Goal: Task Accomplishment & Management: Complete application form

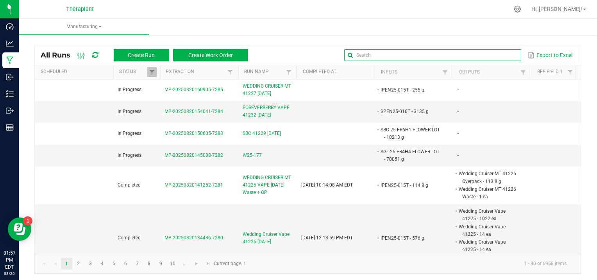
click at [505, 58] on global-search-input-ngx at bounding box center [432, 54] width 176 height 5
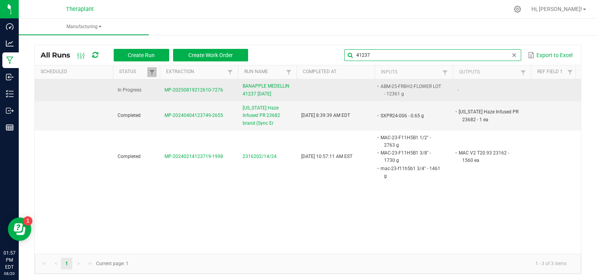
type input "41237"
click at [194, 88] on span "MP-20250819212610-7276" at bounding box center [193, 89] width 59 height 5
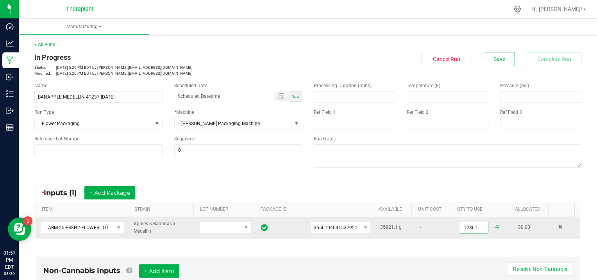
click at [475, 224] on input "12361" at bounding box center [474, 227] width 28 height 11
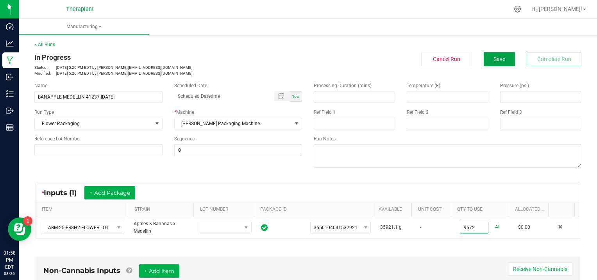
type input "9572.0000 g"
click at [495, 60] on span "Save" at bounding box center [499, 59] width 12 height 6
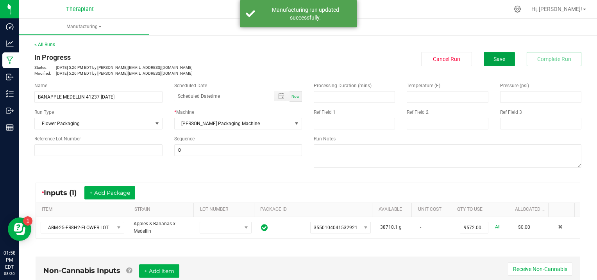
click at [495, 60] on span "Save" at bounding box center [499, 59] width 12 height 6
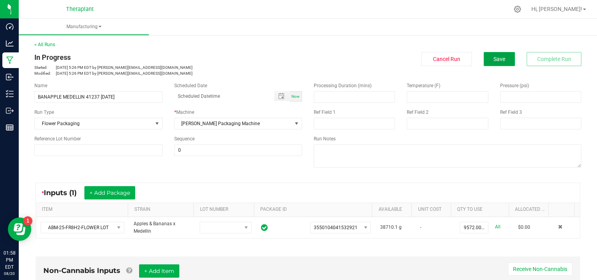
click at [489, 53] on button "Save" at bounding box center [498, 59] width 31 height 14
click at [501, 60] on button "Save" at bounding box center [498, 59] width 31 height 14
click at [500, 61] on button "Save" at bounding box center [498, 59] width 31 height 14
click at [495, 59] on span "Save" at bounding box center [499, 59] width 12 height 6
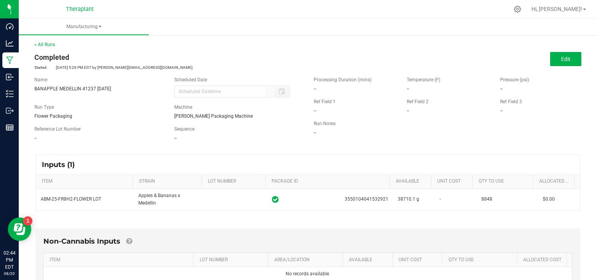
click at [194, 14] on div at bounding box center [324, 9] width 369 height 15
click at [50, 44] on link "< All Runs" at bounding box center [44, 44] width 21 height 5
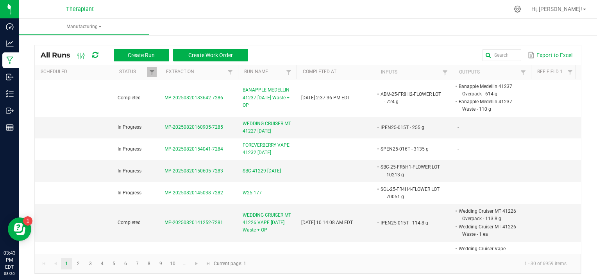
click at [157, 16] on div at bounding box center [324, 9] width 369 height 15
click at [354, 260] on kendo-pager-info "1 - 30 of 6959 items" at bounding box center [412, 263] width 322 height 13
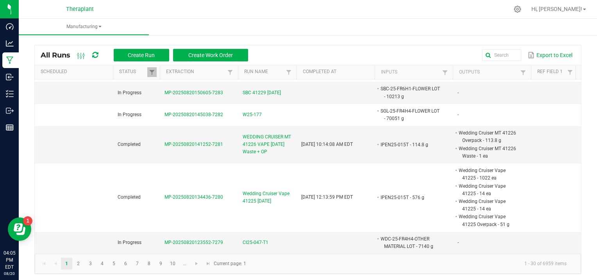
scroll to position [80, 0]
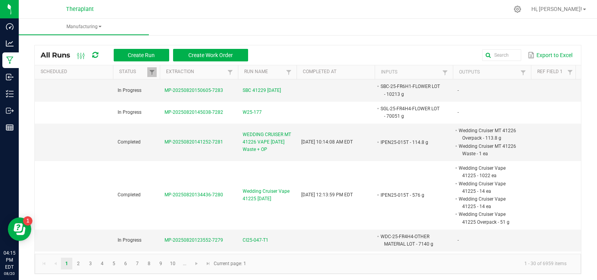
click at [173, 15] on div at bounding box center [324, 9] width 369 height 15
click at [195, 27] on ul "Manufacturing" at bounding box center [317, 27] width 597 height 17
click at [493, 55] on input "text" at bounding box center [432, 55] width 176 height 12
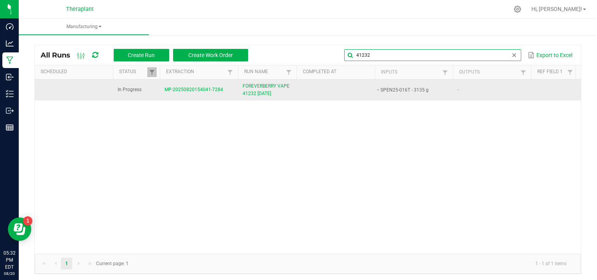
type input "41232"
click at [200, 87] on span "MP-20250820154041-7284" at bounding box center [193, 89] width 59 height 5
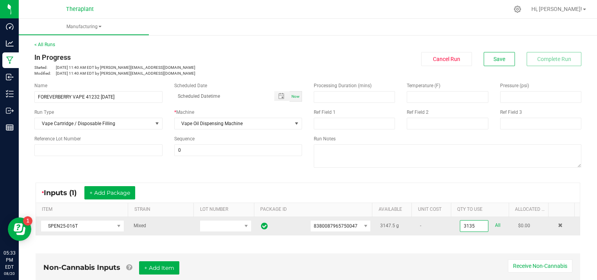
click at [472, 223] on input "3135" at bounding box center [474, 225] width 28 height 11
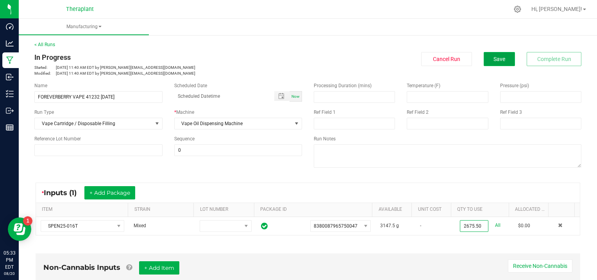
type input "2675.5000 g"
click at [497, 57] on span "Save" at bounding box center [499, 59] width 12 height 6
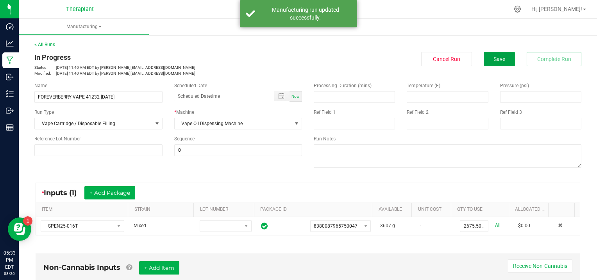
click at [497, 57] on span "Save" at bounding box center [499, 59] width 12 height 6
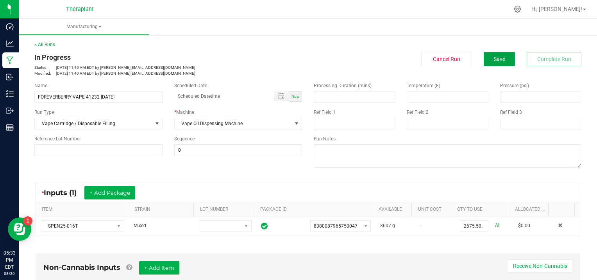
click at [497, 57] on span "Save" at bounding box center [499, 59] width 12 height 6
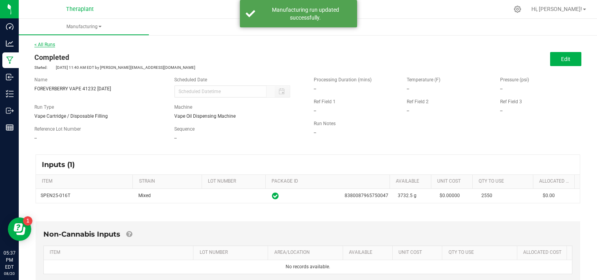
click at [48, 46] on link "< All Runs" at bounding box center [44, 44] width 21 height 5
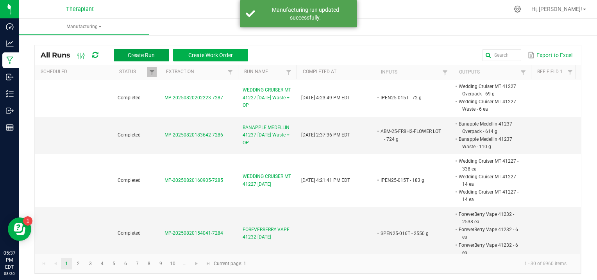
click at [123, 54] on button "Create Run" at bounding box center [141, 55] width 55 height 12
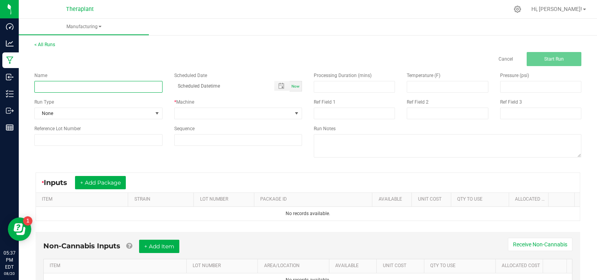
click at [72, 84] on input at bounding box center [98, 87] width 128 height 12
type input "FOREVERBERRY 41234 [DATE]"
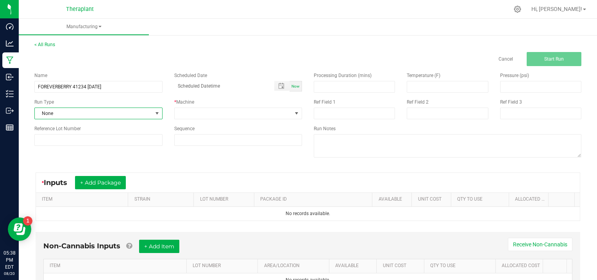
click at [156, 111] on span at bounding box center [157, 113] width 6 height 6
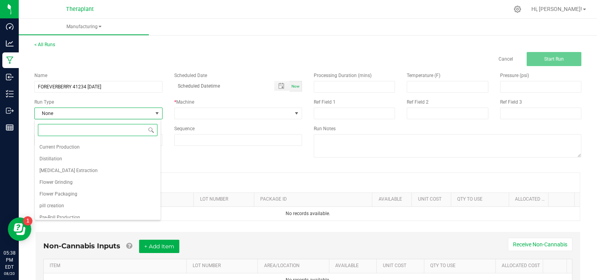
scroll to position [50, 0]
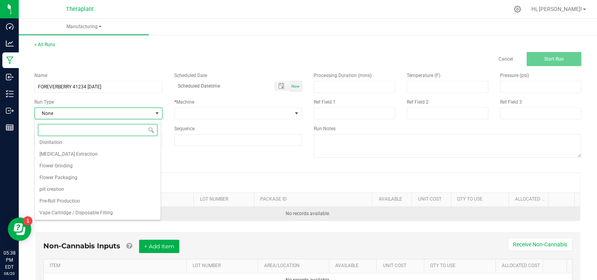
drag, startPoint x: 101, startPoint y: 214, endPoint x: 116, endPoint y: 208, distance: 15.8
click at [102, 214] on span "Vape Cartridge / Disposable Filling" at bounding box center [75, 212] width 73 height 8
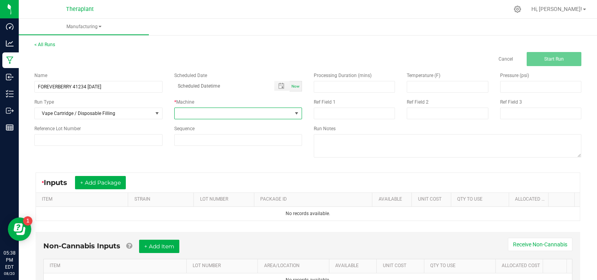
click at [294, 111] on span at bounding box center [296, 113] width 6 height 6
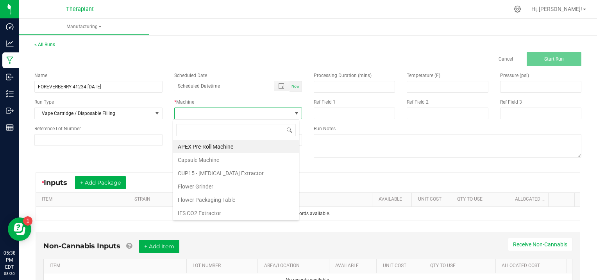
scroll to position [40, 0]
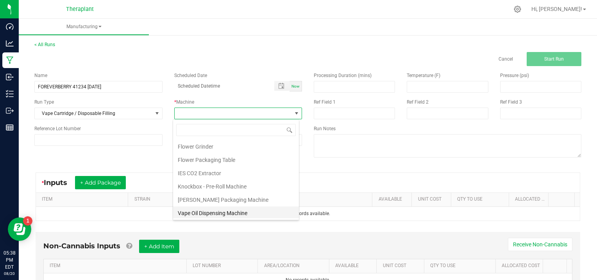
click at [234, 212] on li "Vape Oil Dispensing Machine" at bounding box center [236, 212] width 126 height 13
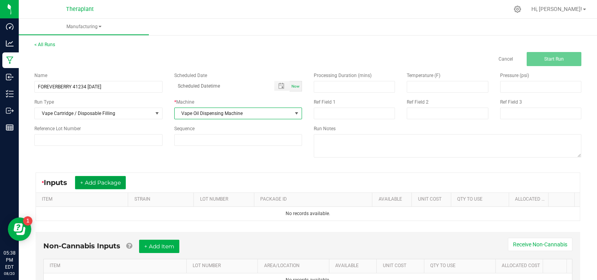
click at [89, 180] on button "+ Add Package" at bounding box center [100, 182] width 51 height 13
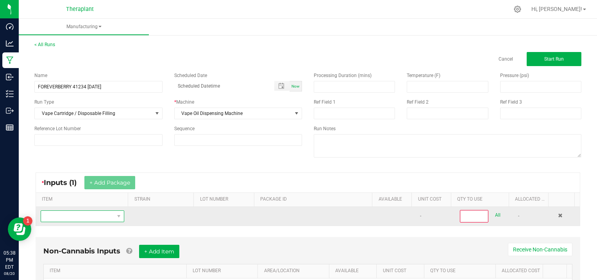
click at [60, 214] on span "NO DATA FOUND" at bounding box center [77, 215] width 73 height 11
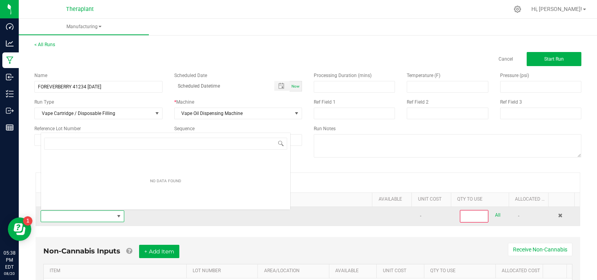
scroll to position [11, 80]
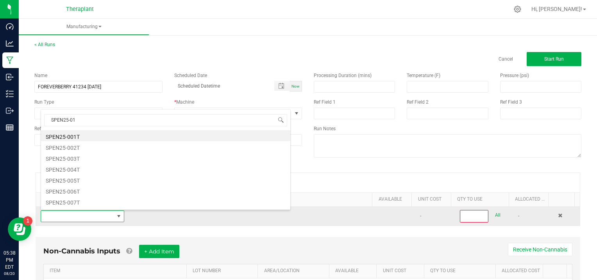
type input "SPEN25-016"
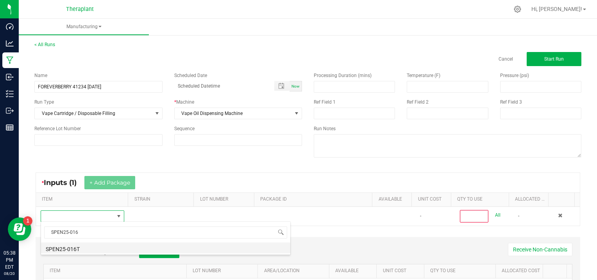
click at [94, 251] on li "SPEN25-016T" at bounding box center [165, 247] width 249 height 11
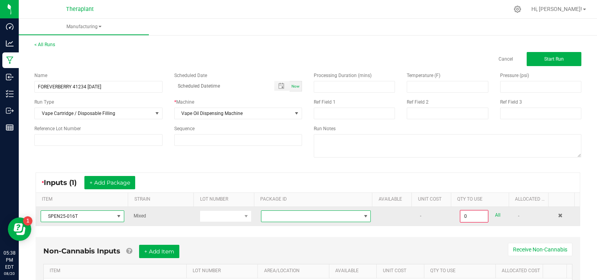
click at [362, 214] on span at bounding box center [365, 216] width 6 height 6
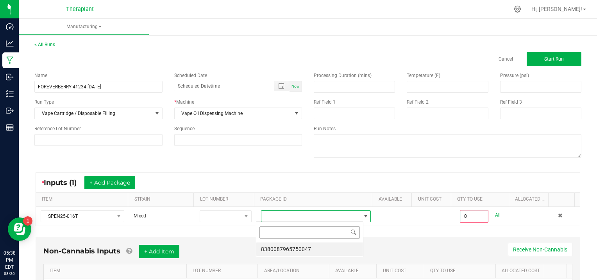
scroll to position [11, 107]
click at [328, 248] on li "8380087965750047" at bounding box center [309, 248] width 107 height 13
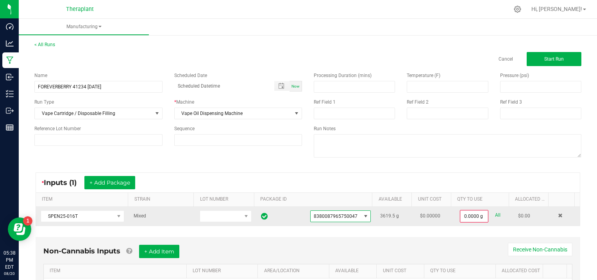
click at [495, 214] on link "All" at bounding box center [497, 215] width 5 height 11
type input "3619.5000 g"
click at [534, 58] on button "Start Run" at bounding box center [553, 59] width 55 height 14
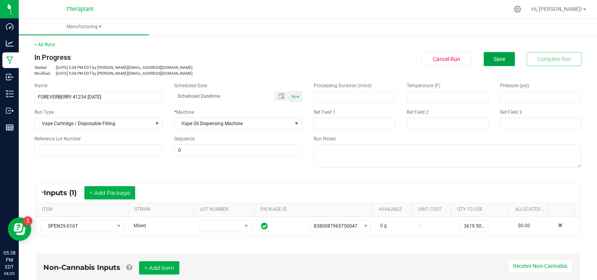
click at [493, 61] on span "Save" at bounding box center [499, 59] width 12 height 6
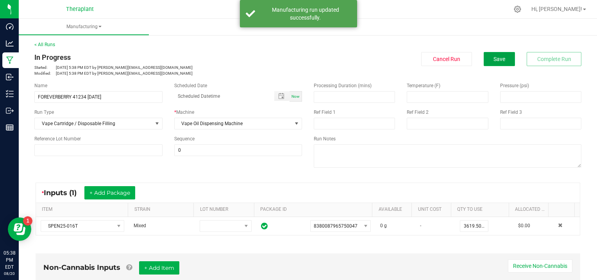
click at [493, 61] on span "Save" at bounding box center [499, 59] width 12 height 6
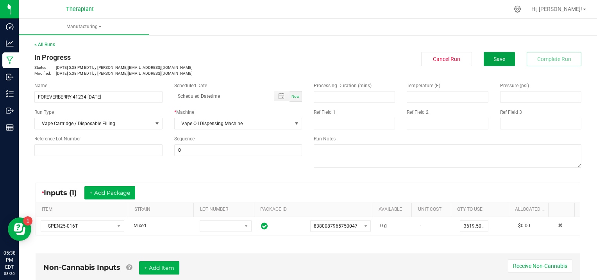
click at [493, 61] on span "Save" at bounding box center [499, 59] width 12 height 6
click at [44, 43] on link "< All Runs" at bounding box center [44, 44] width 21 height 5
